Goal: Information Seeking & Learning: Understand process/instructions

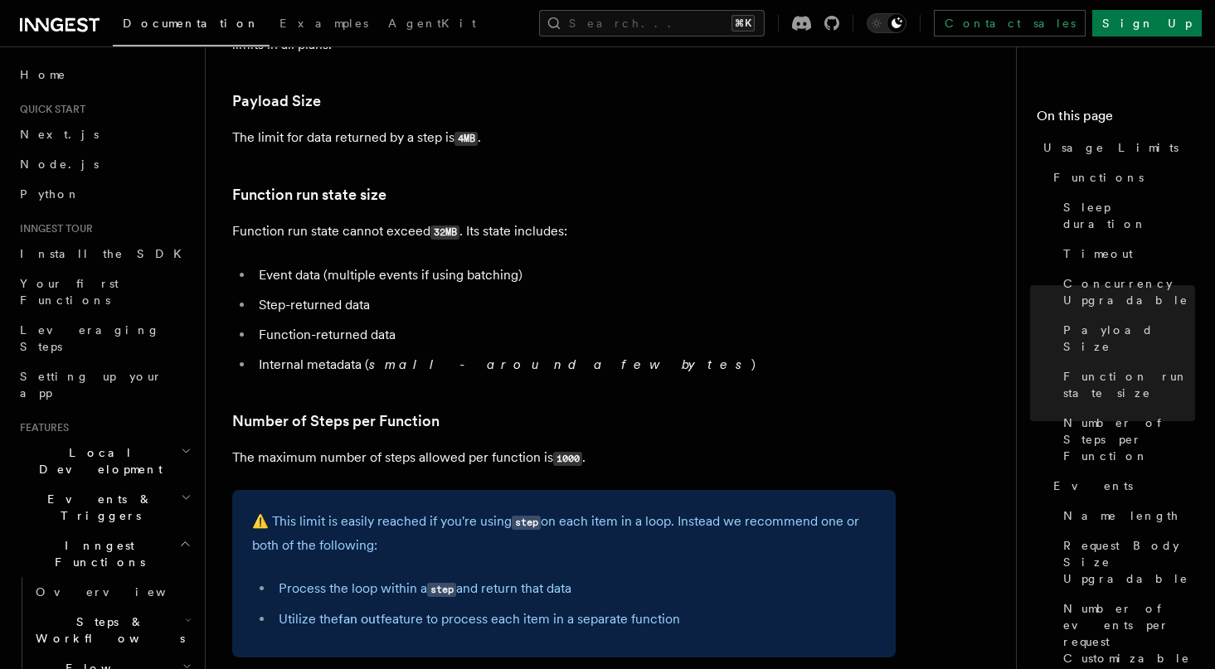
scroll to position [652, 0]
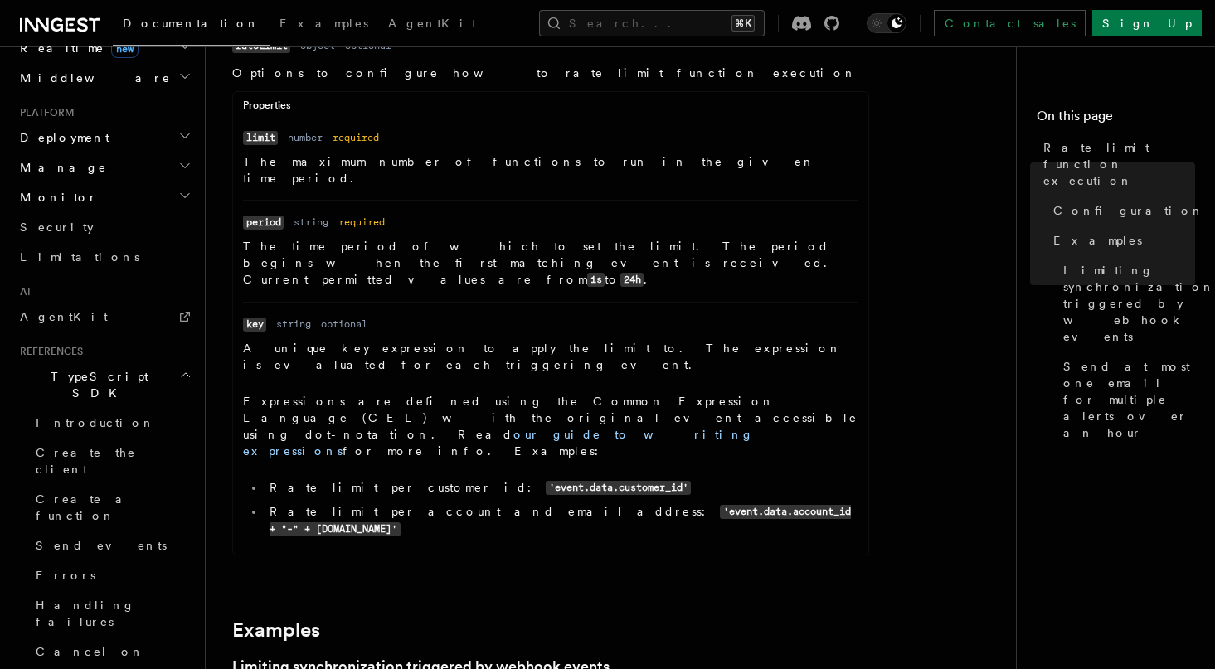
scroll to position [802, 0]
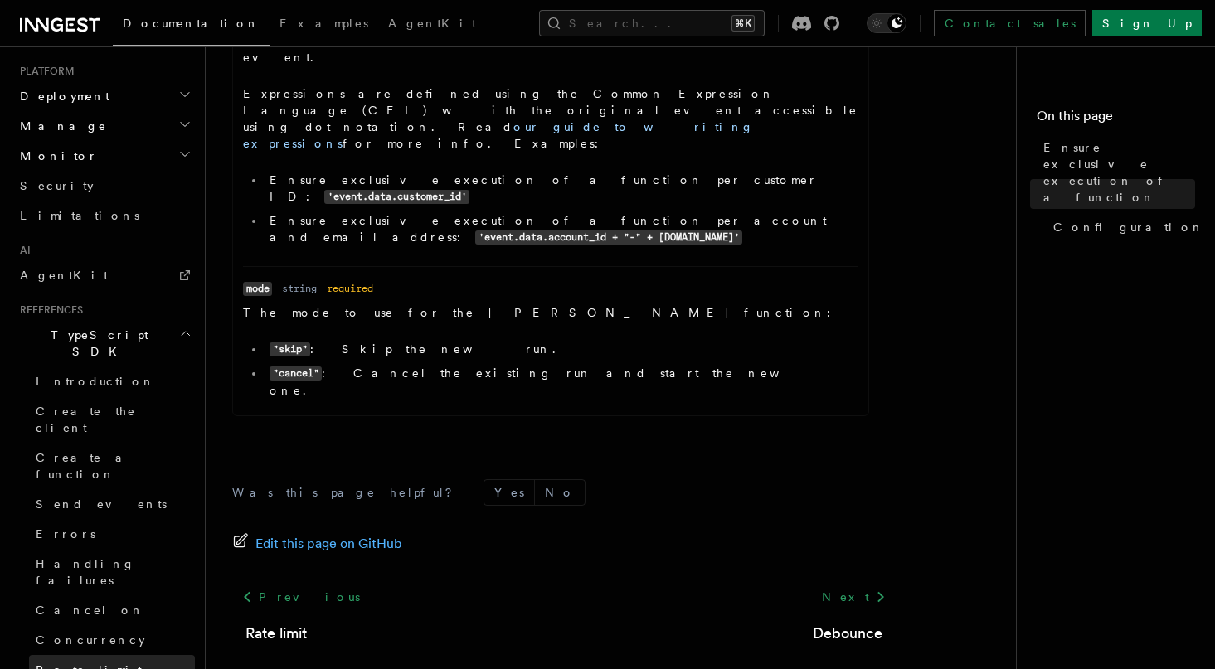
scroll to position [853, 0]
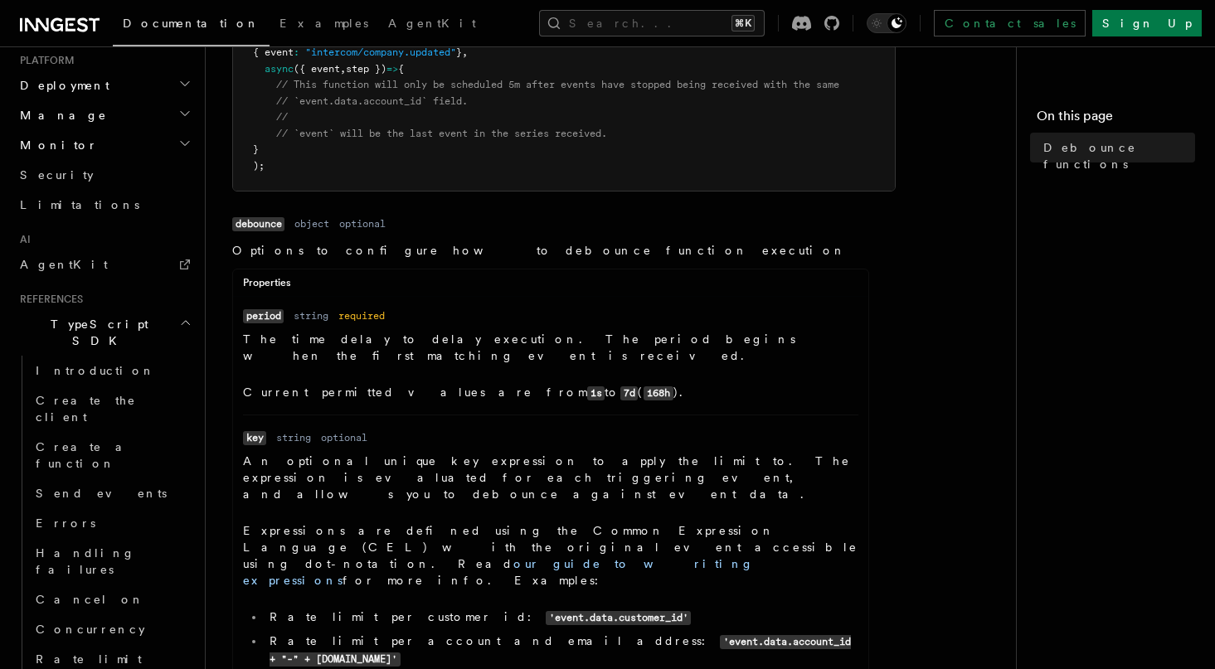
scroll to position [858, 0]
